Goal: Find specific page/section: Find specific page/section

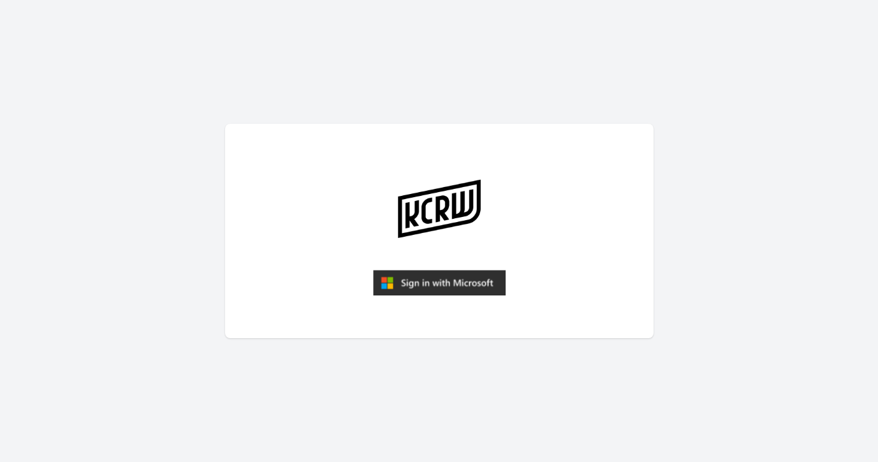
click at [421, 283] on img "submit" at bounding box center [439, 283] width 133 height 26
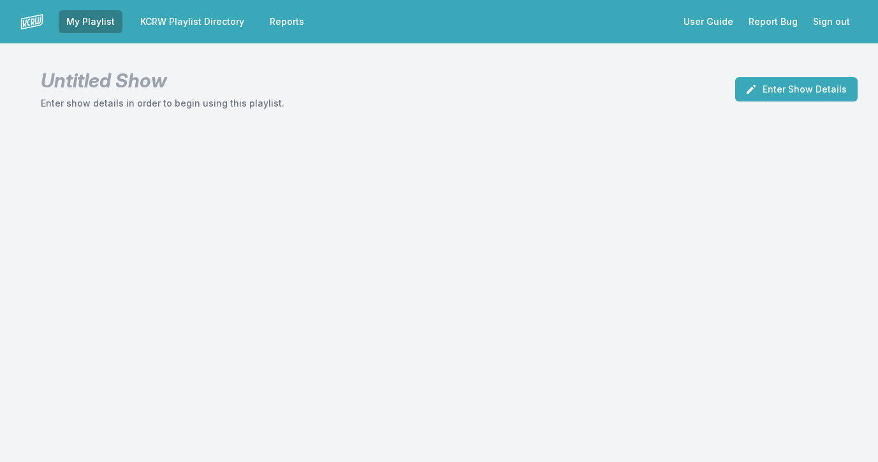
click at [182, 21] on link "KCRW Playlist Directory" at bounding box center [192, 21] width 119 height 23
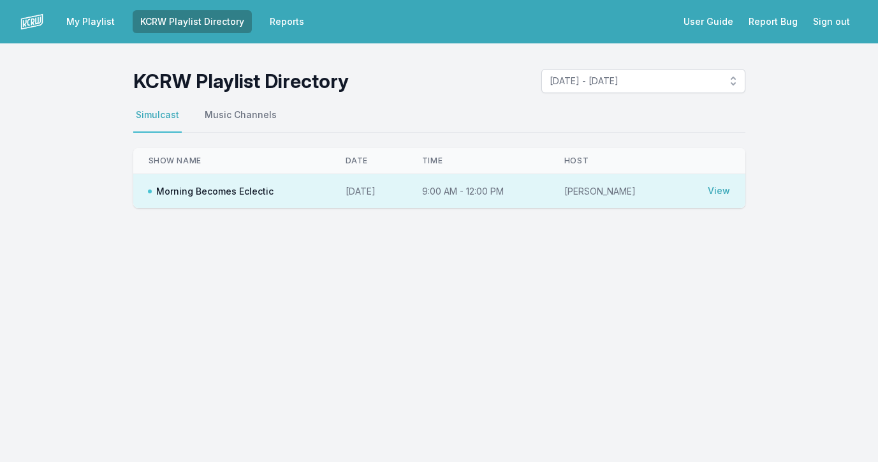
click at [676, 71] on button "[DATE] - [DATE]" at bounding box center [643, 81] width 204 height 24
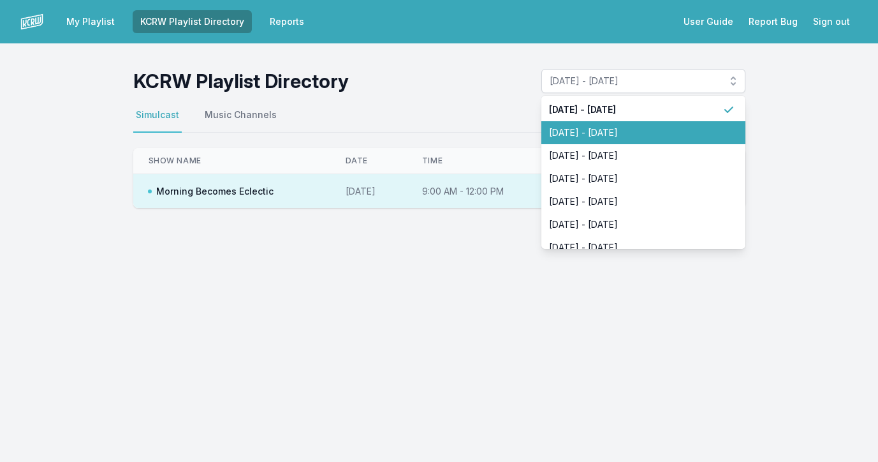
click at [651, 129] on span "[DATE] - [DATE]" at bounding box center [635, 132] width 173 height 13
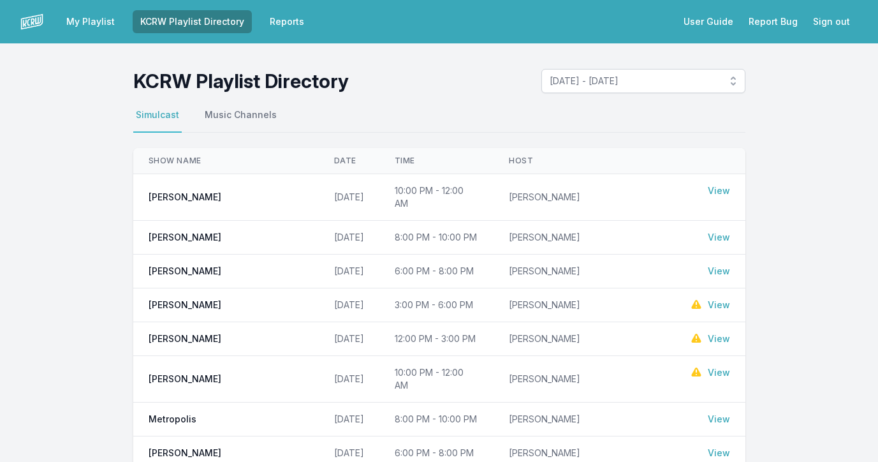
click at [722, 366] on link "View" at bounding box center [719, 372] width 22 height 13
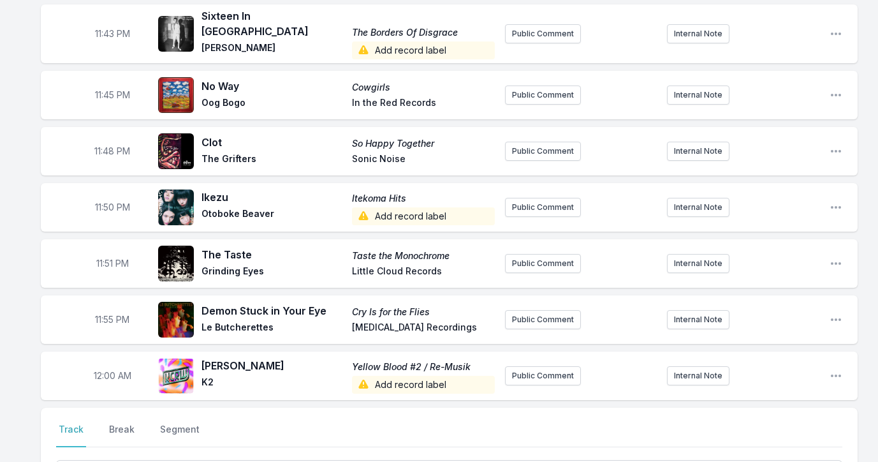
scroll to position [2241, 0]
